Goal: Feedback & Contribution: Submit feedback/report problem

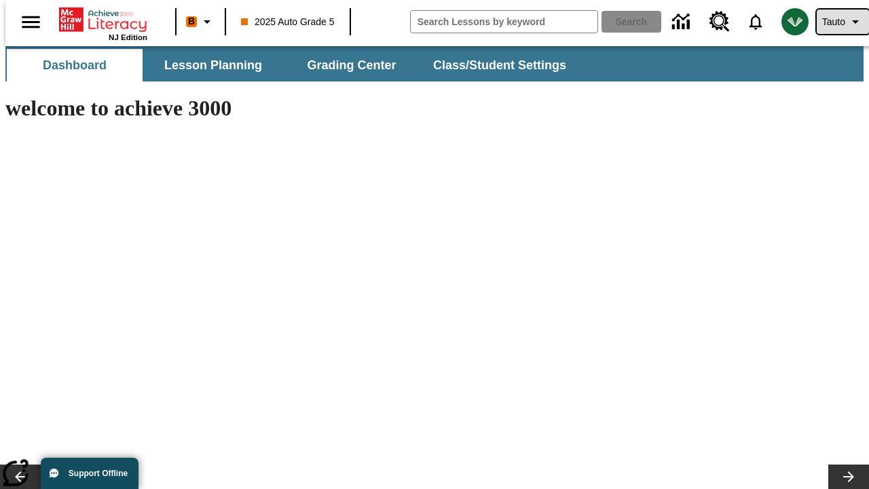
click at [836, 22] on span "Tauto" at bounding box center [833, 22] width 23 height 14
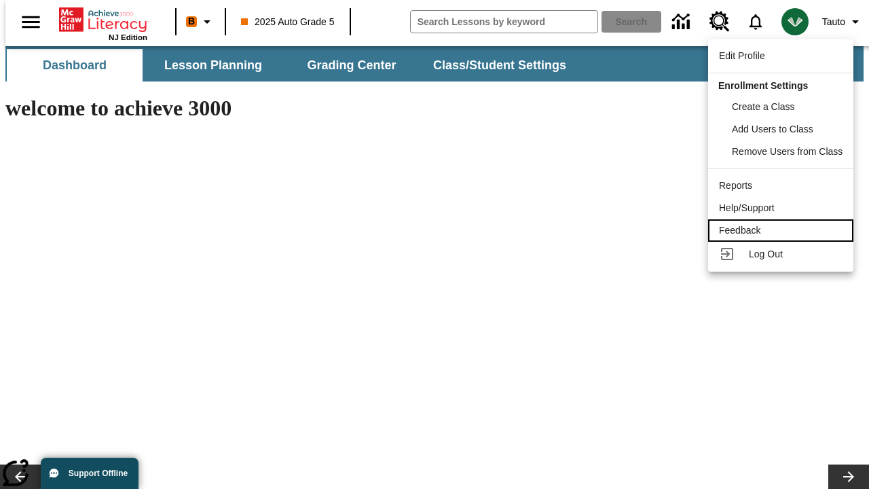
click at [783, 230] on div "Feedback" at bounding box center [781, 230] width 124 height 14
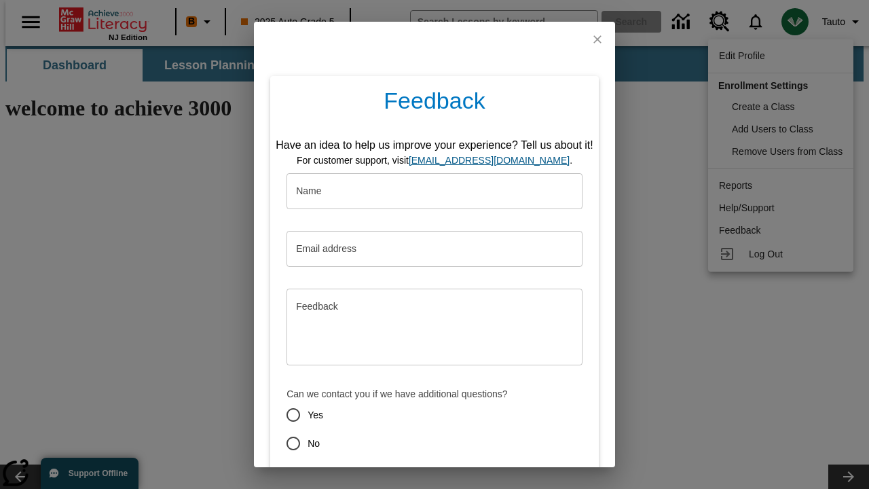
click at [363, 479] on button "Submit" at bounding box center [372, 491] width 54 height 25
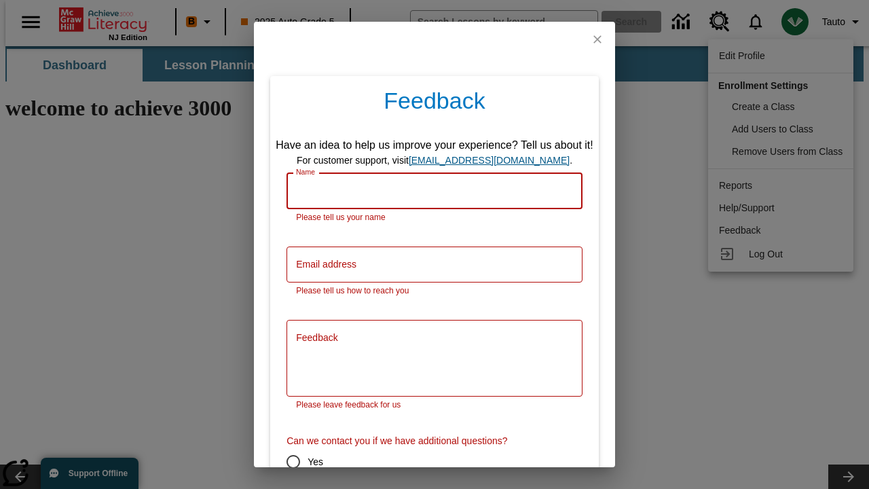
scroll to position [67, 0]
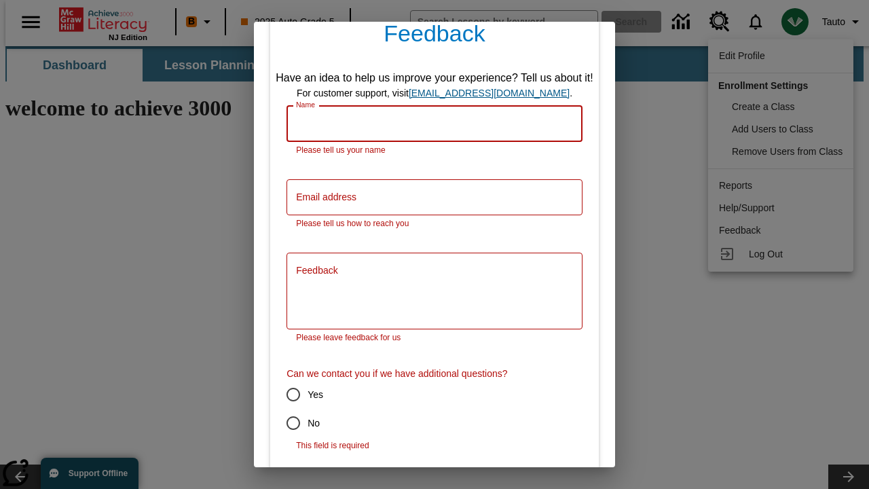
type input "[PERSON_NAME]"
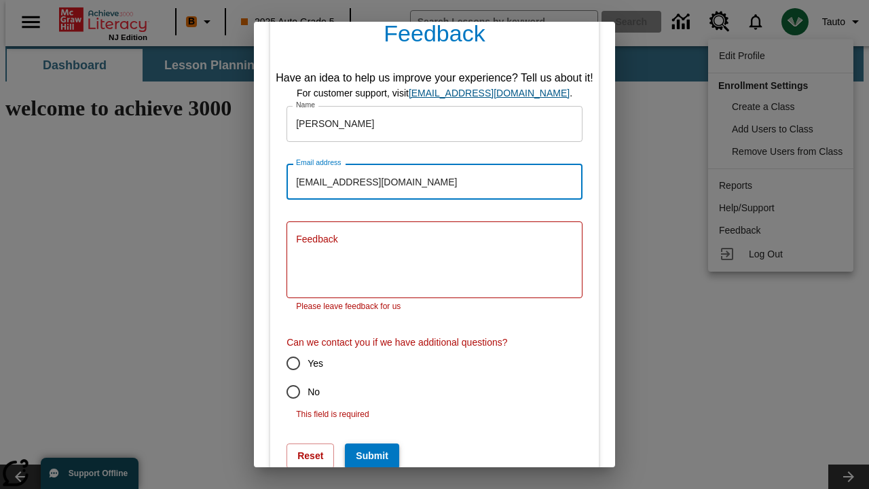
scroll to position [0, 0]
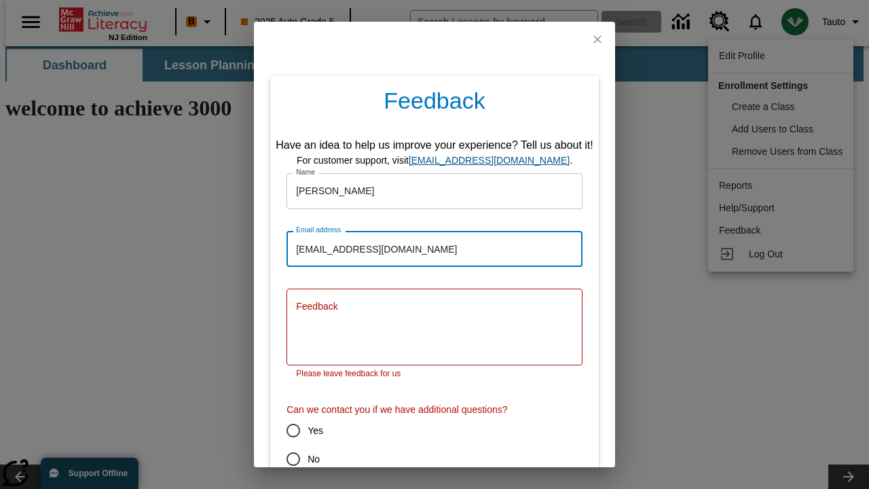
type input "[EMAIL_ADDRESS][DOMAIN_NAME]"
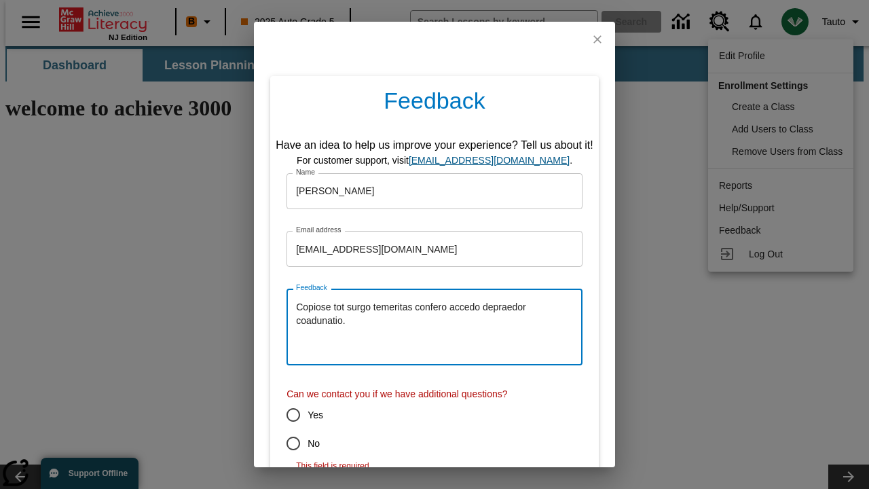
type textarea "Copiose tot surgo temeritas confero accedo depraedor coadunatio."
click at [284, 443] on input "No" at bounding box center [293, 443] width 29 height 29
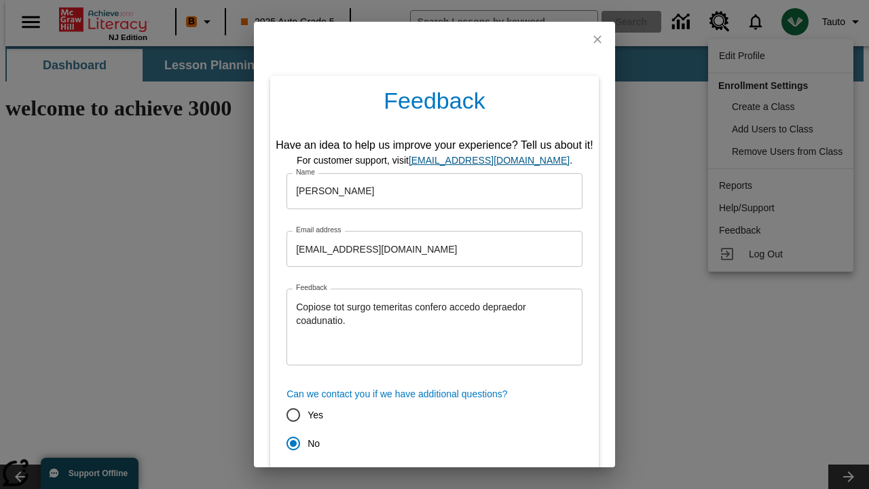
click at [363, 479] on button "Submit" at bounding box center [372, 491] width 54 height 25
radio input "false"
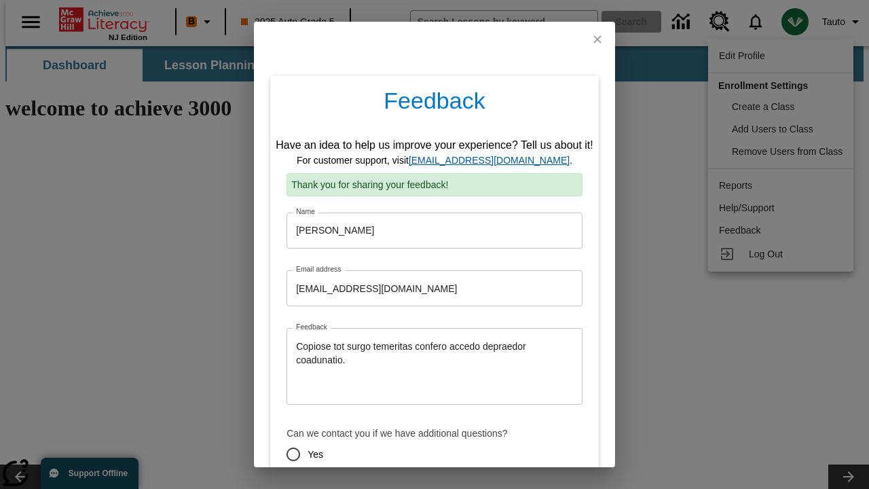
scroll to position [67, 0]
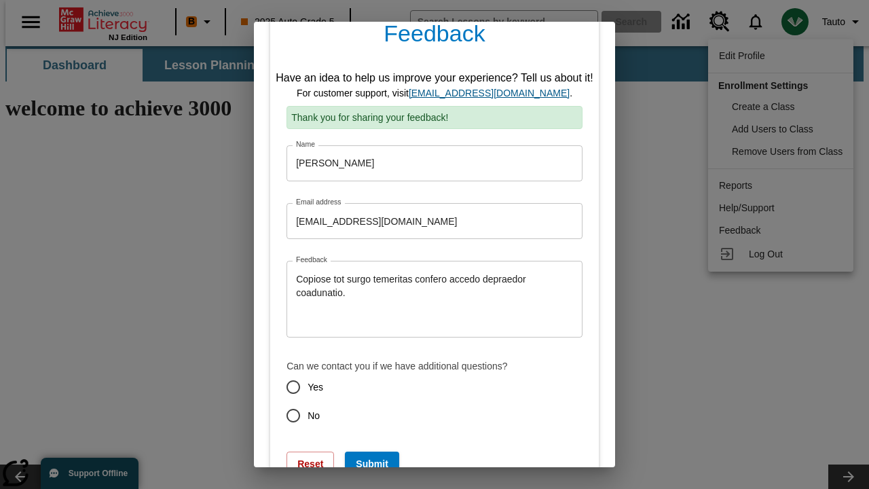
click at [494, 93] on link "[EMAIL_ADDRESS][DOMAIN_NAME]" at bounding box center [489, 93] width 161 height 11
